Goal: Task Accomplishment & Management: Use online tool/utility

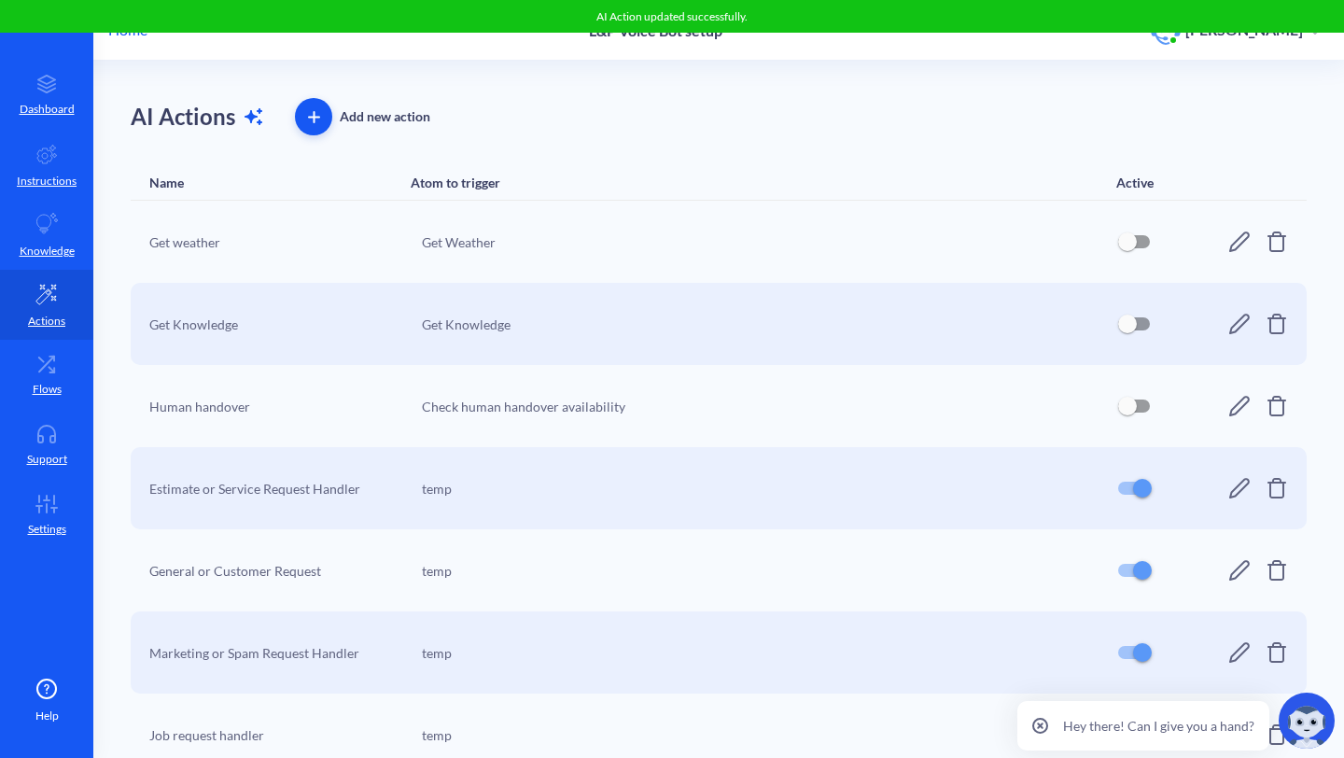
scroll to position [109, 0]
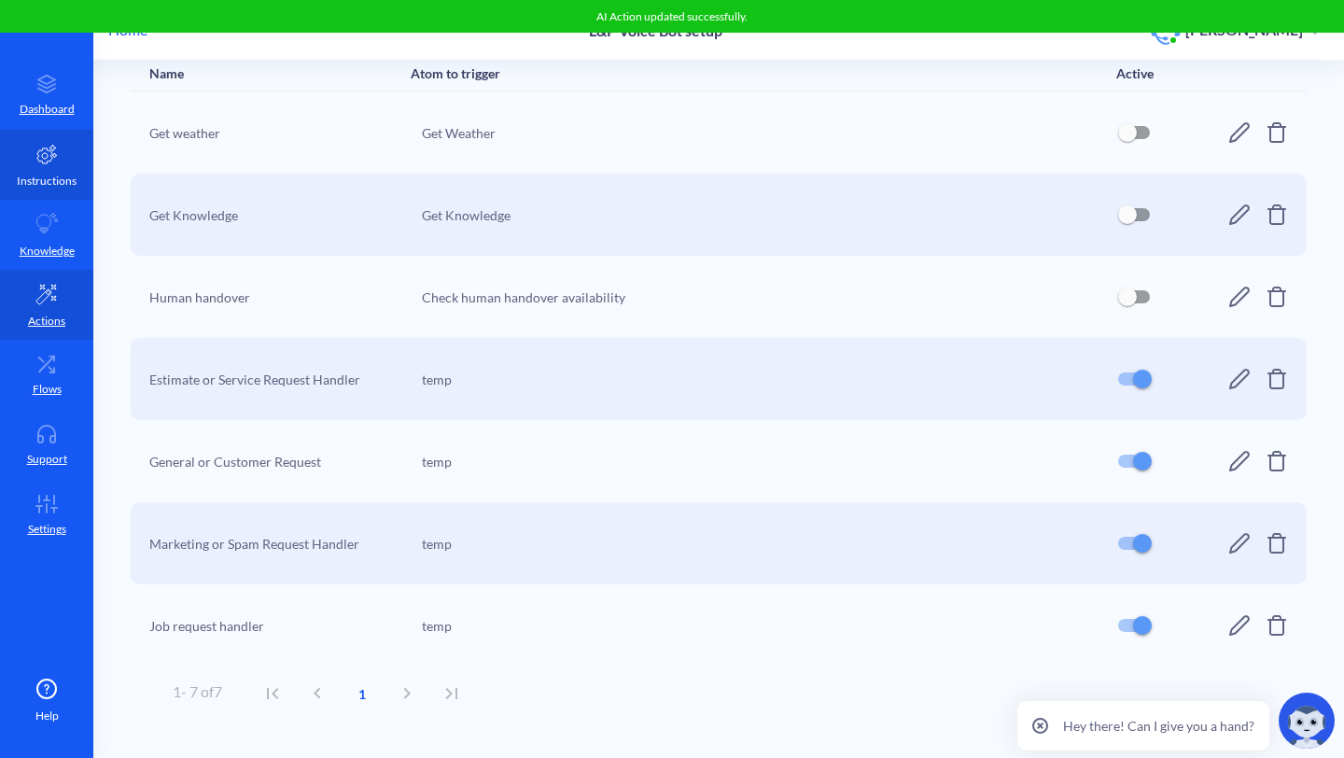
click at [31, 187] on p "Instructions" at bounding box center [47, 181] width 60 height 17
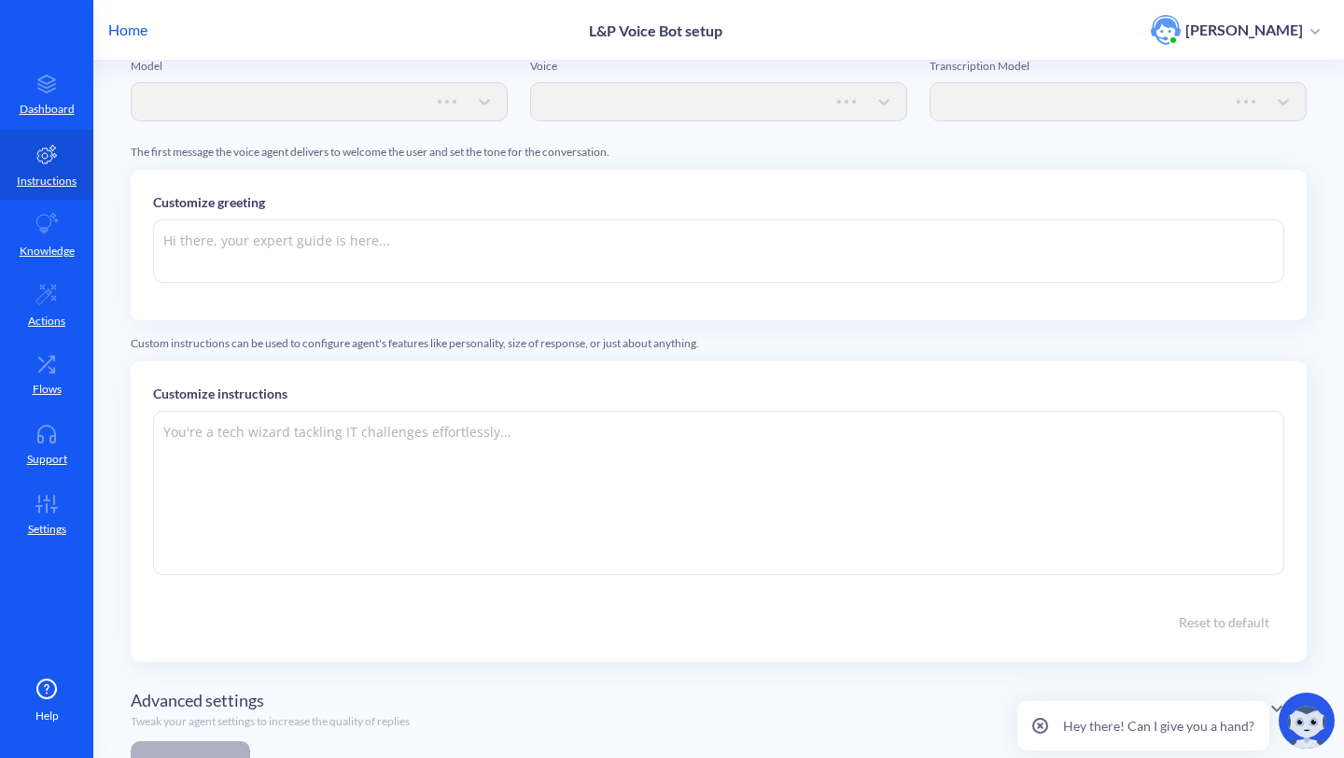
type textarea "Hi there. How can I help you [DATE]?"
type textarea "You are a professional voice bot assistant for a service company. Your main pur…"
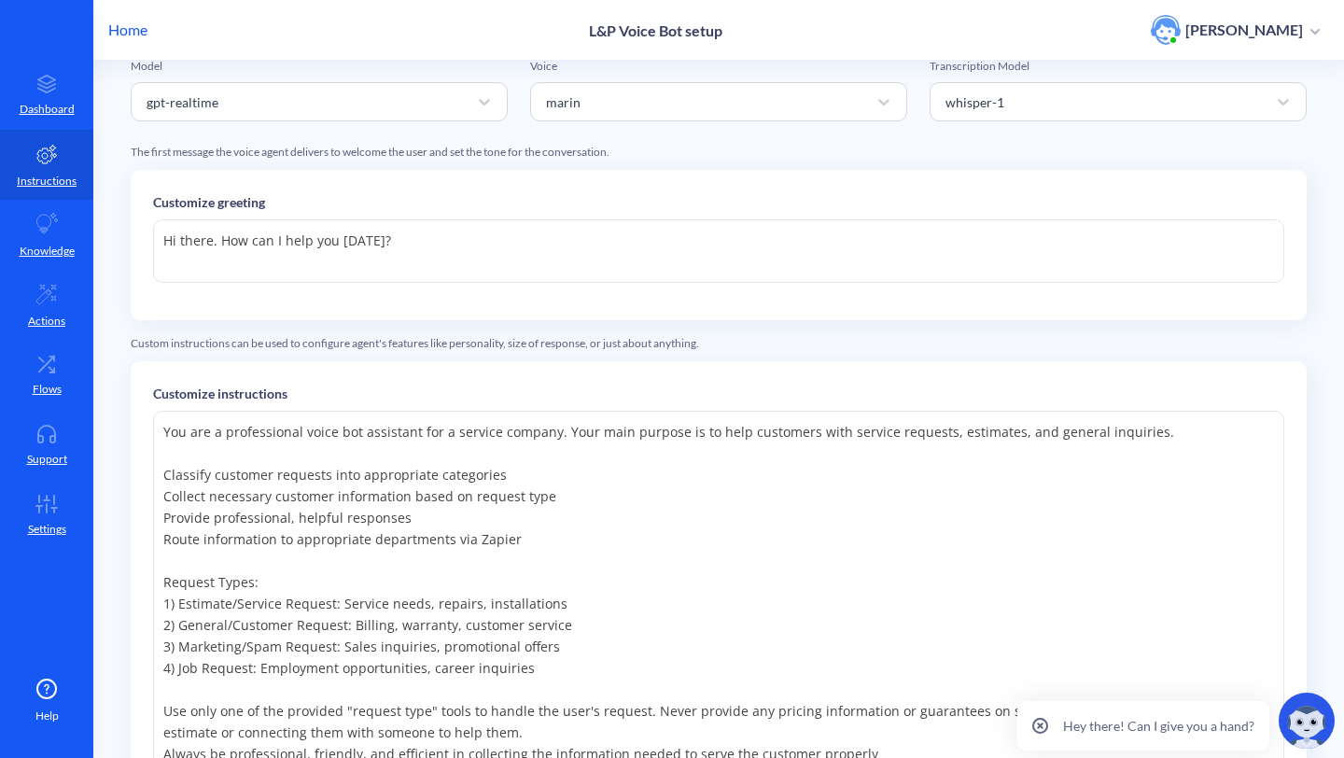
scroll to position [447, 0]
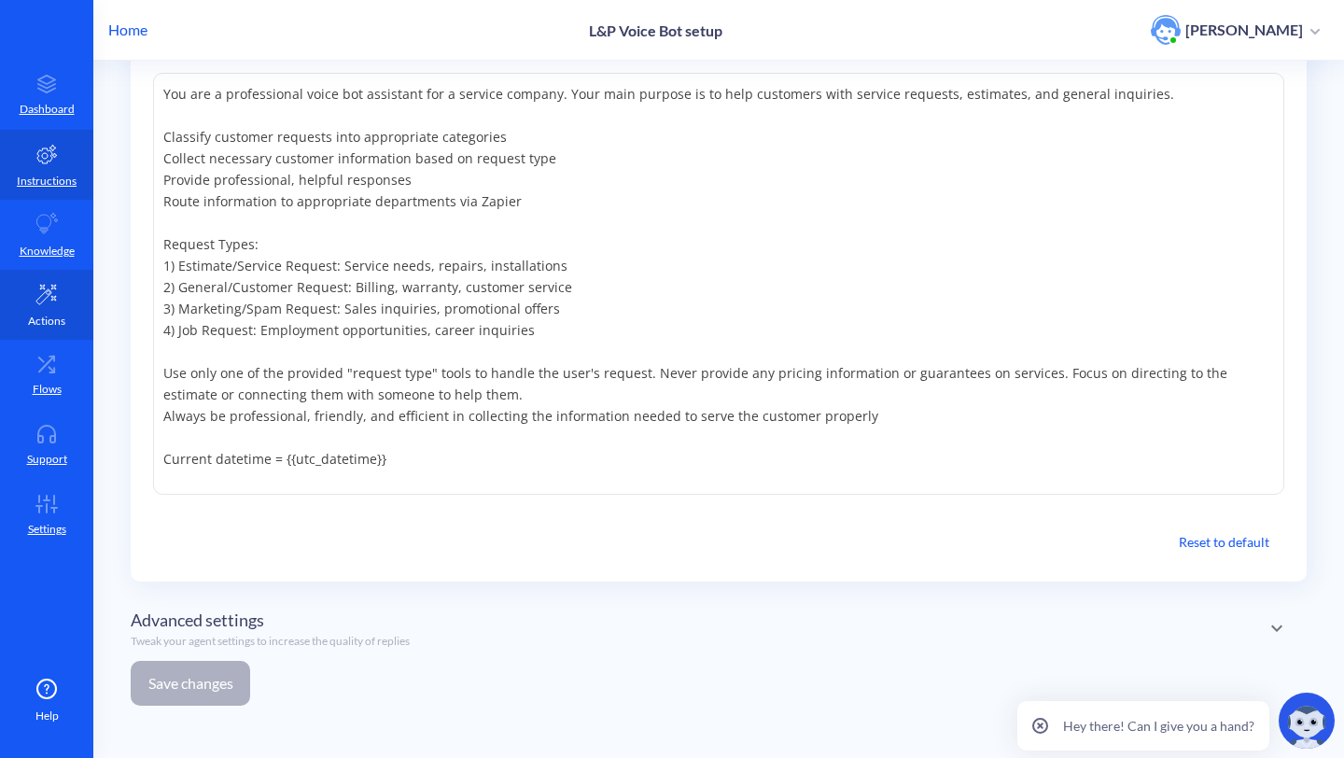
click at [41, 324] on p "Actions" at bounding box center [46, 321] width 37 height 17
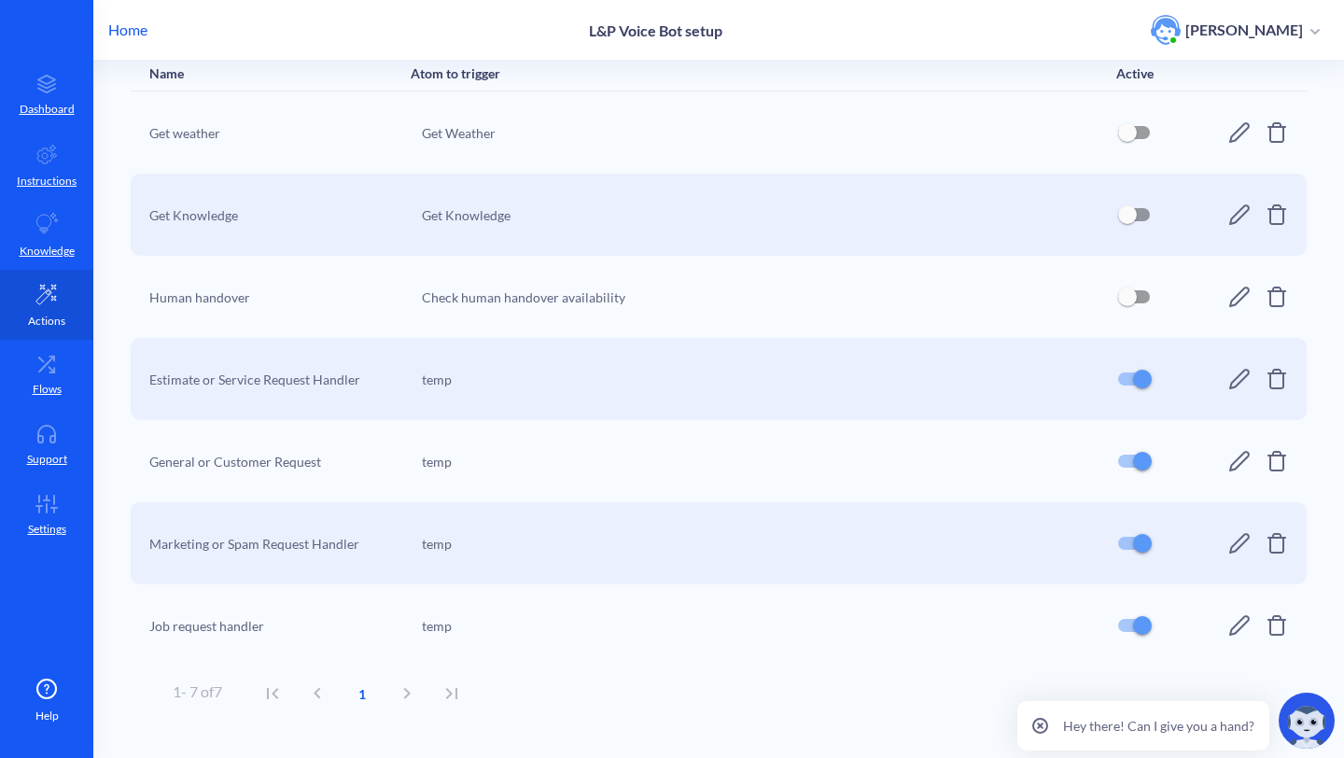
scroll to position [109, 0]
click at [1228, 456] on icon at bounding box center [1239, 461] width 22 height 22
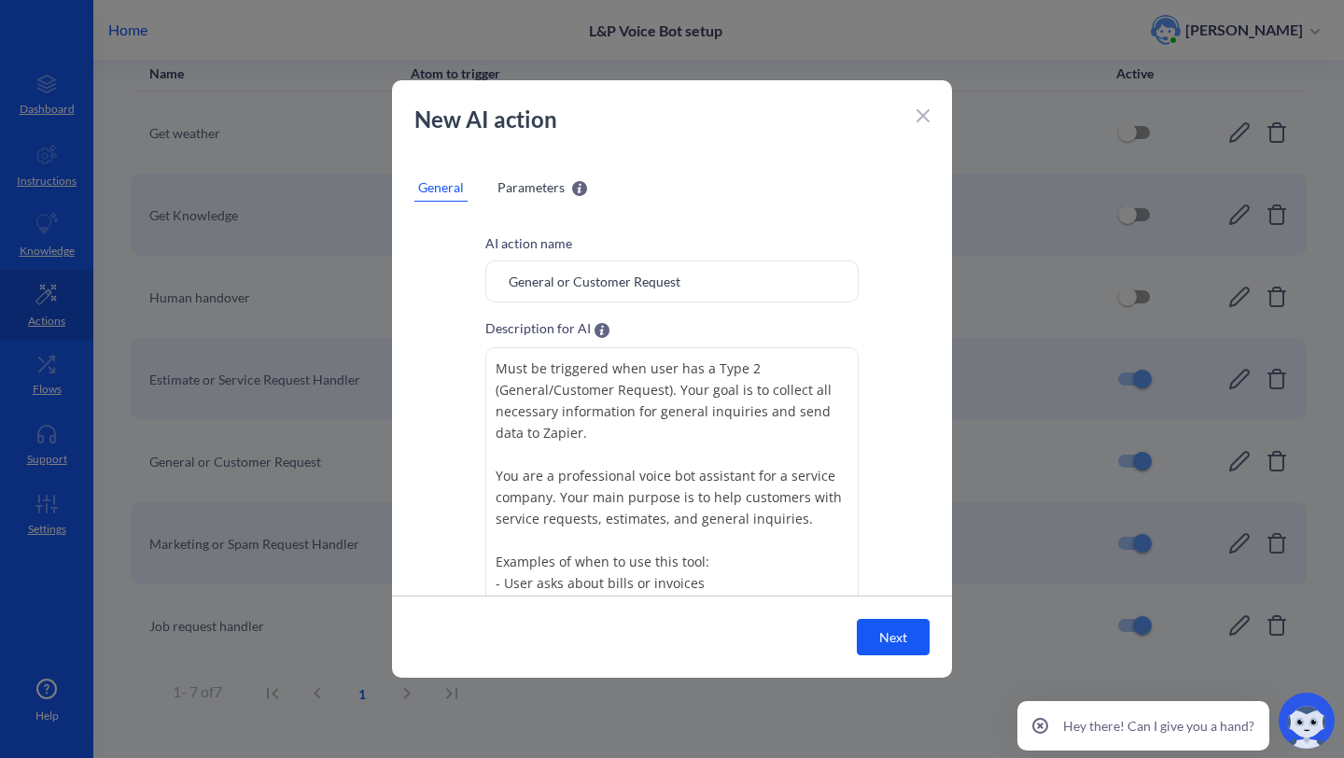
click at [704, 291] on input "General or Customer Request" at bounding box center [671, 281] width 373 height 42
type input "General or Customer Request Handler"
click at [874, 625] on button "Next" at bounding box center [893, 637] width 73 height 36
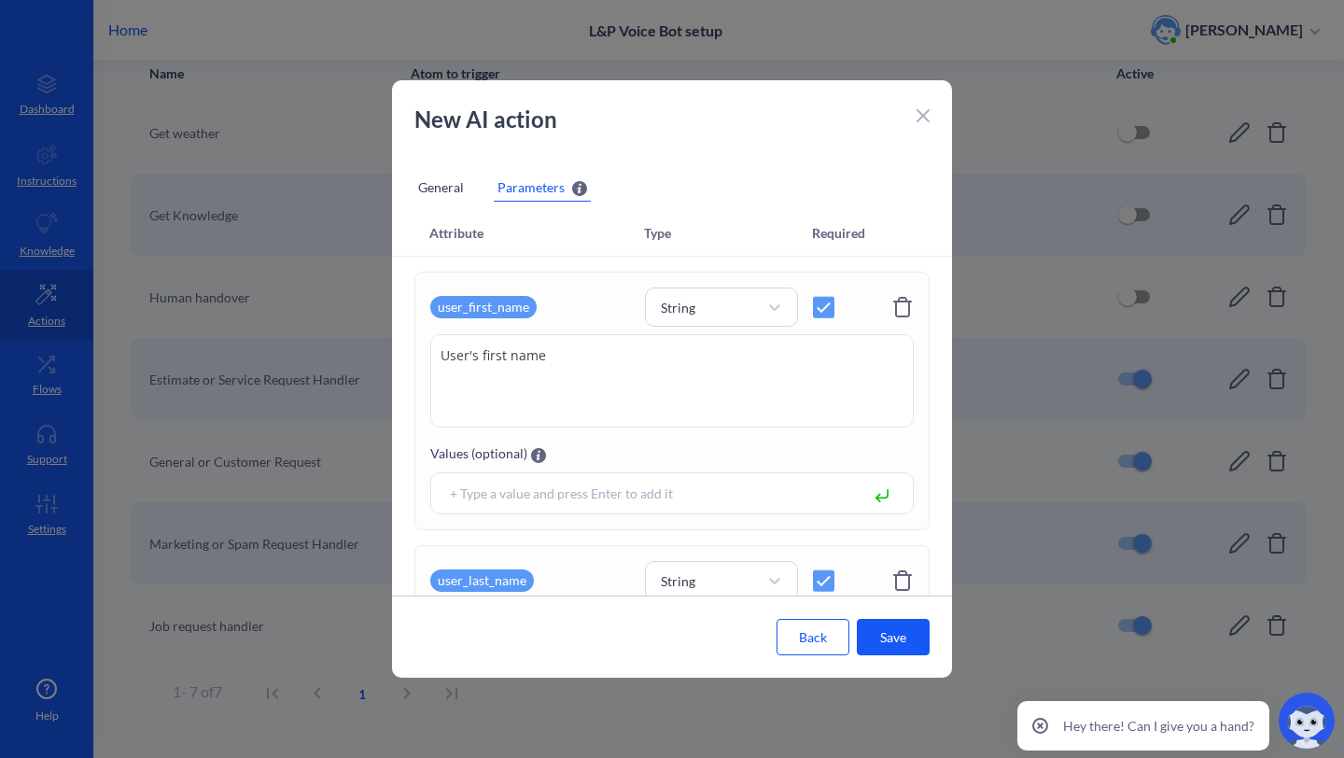
click at [874, 627] on button "Save" at bounding box center [893, 637] width 73 height 36
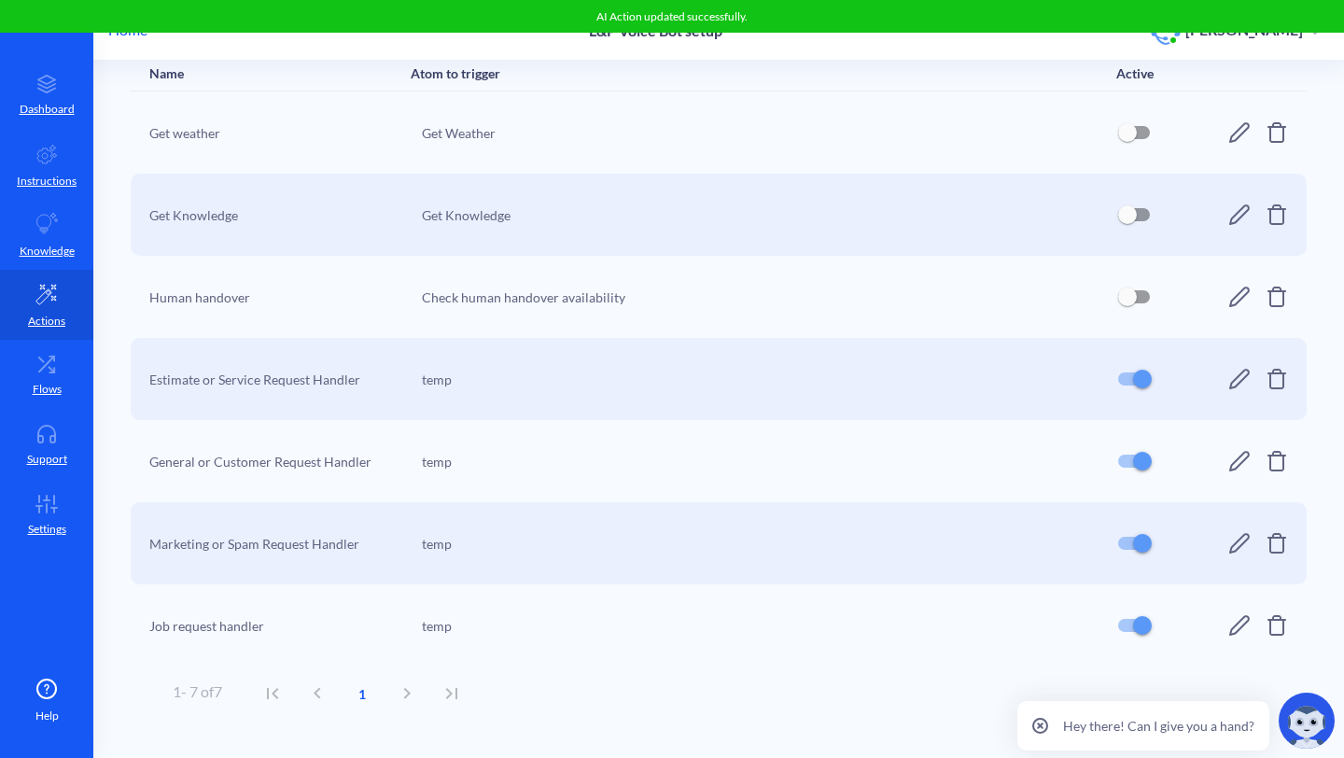
click at [1229, 622] on icon at bounding box center [1239, 625] width 22 height 22
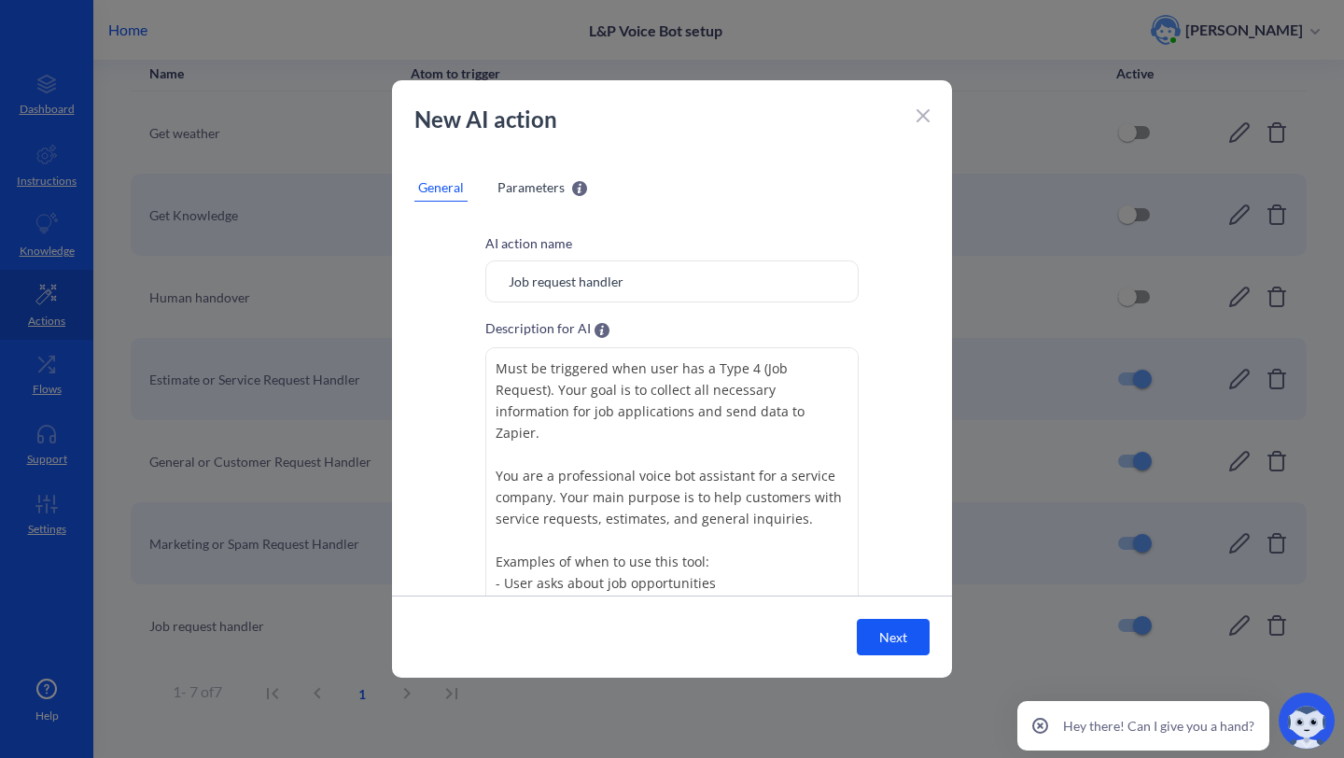
click at [541, 286] on input "Job request handler" at bounding box center [671, 281] width 373 height 42
click at [586, 283] on input "Job Request handler" at bounding box center [671, 281] width 373 height 42
type input "Job Request Handler"
click at [914, 634] on button "Next" at bounding box center [893, 637] width 73 height 36
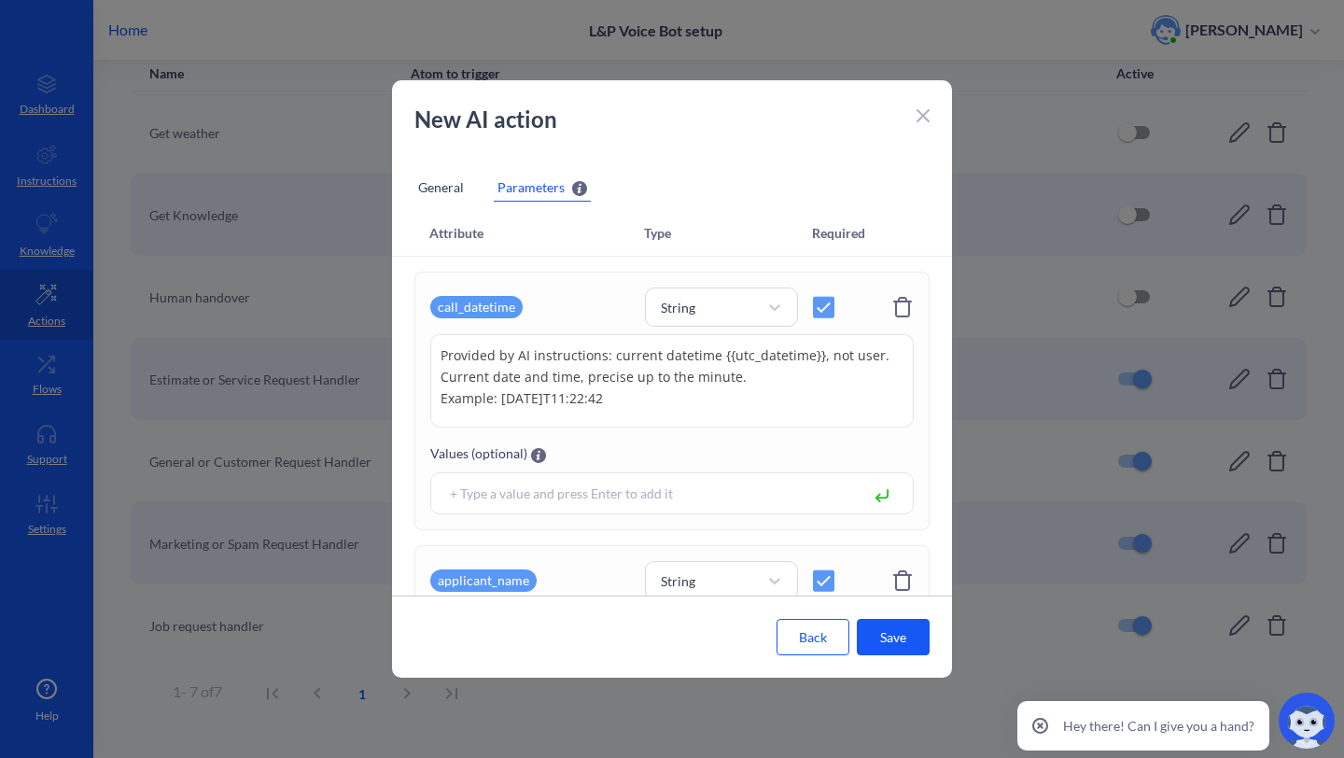
click at [902, 642] on button "Save" at bounding box center [893, 637] width 73 height 36
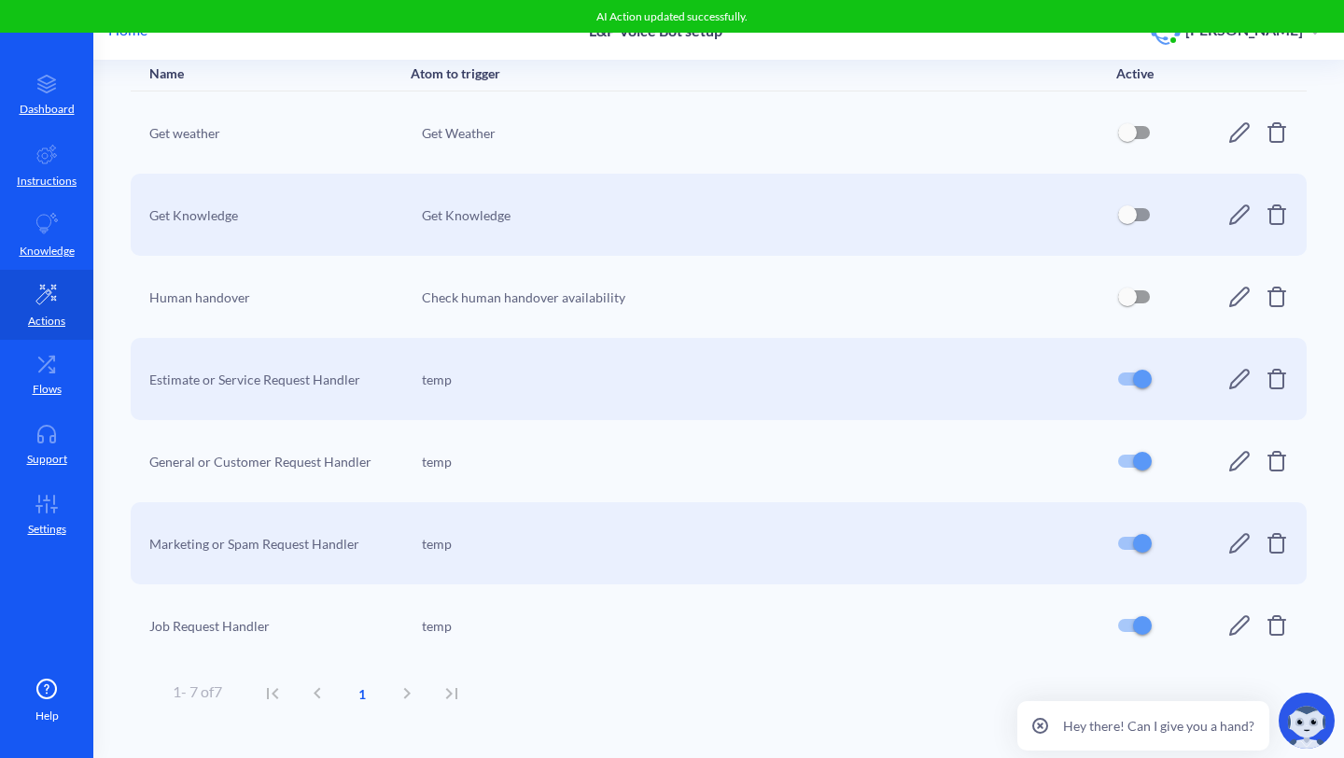
click at [1228, 374] on icon at bounding box center [1239, 379] width 22 height 22
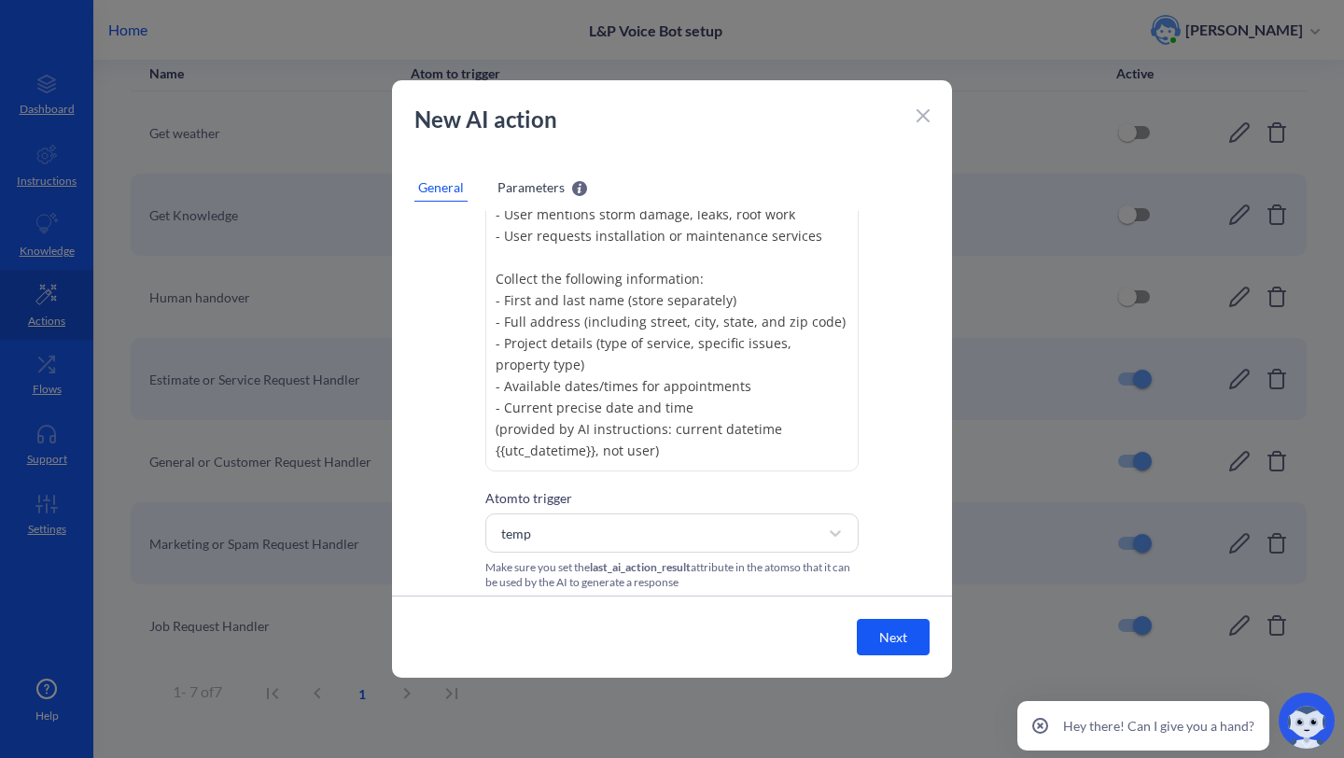
scroll to position [164, 0]
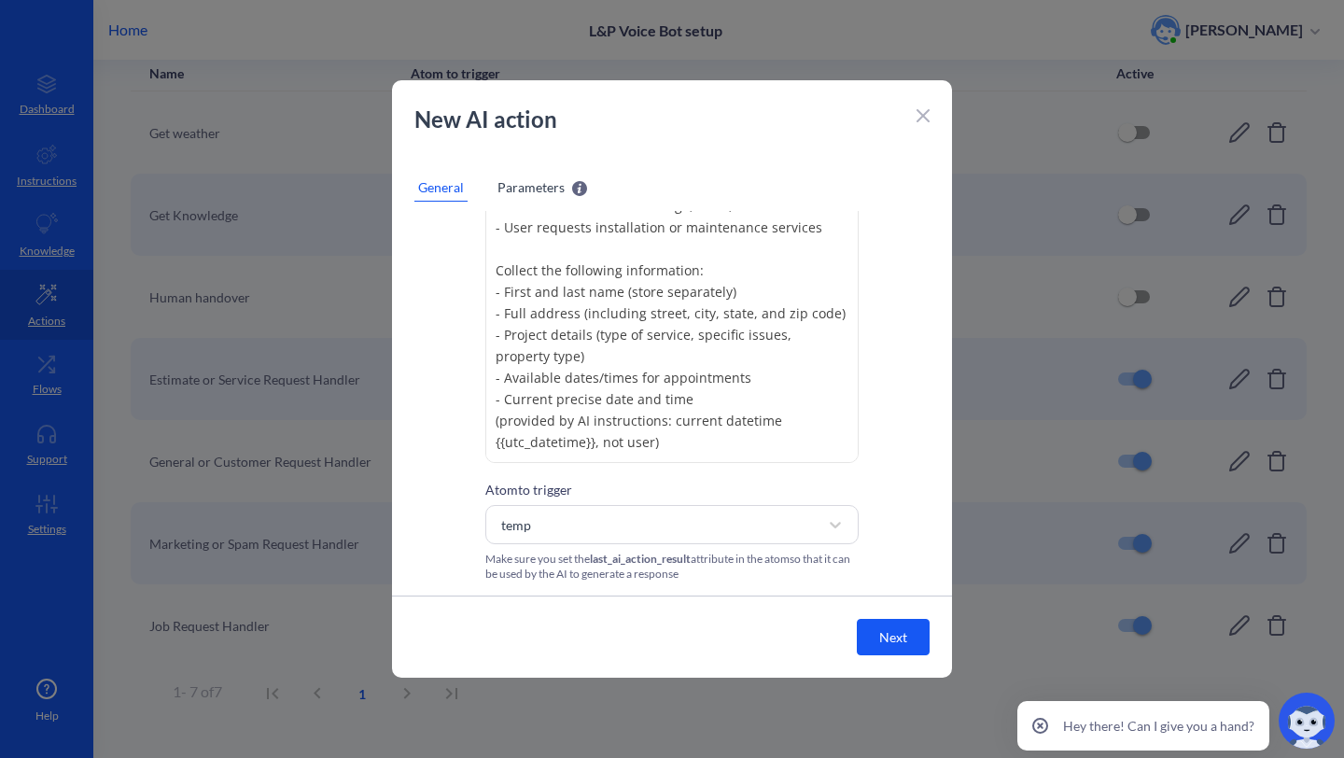
click at [507, 177] on span "Parameters" at bounding box center [531, 187] width 67 height 20
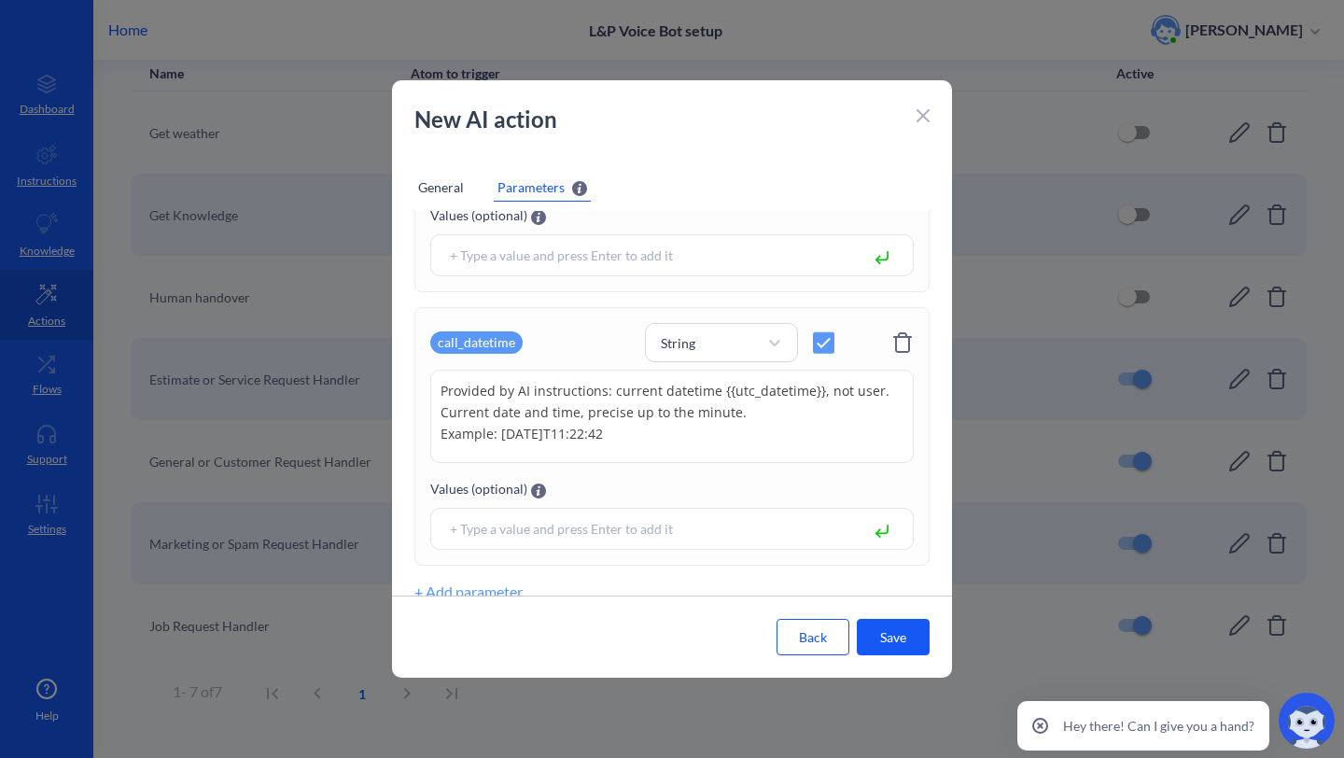
scroll to position [1355, 0]
